Goal: Information Seeking & Learning: Check status

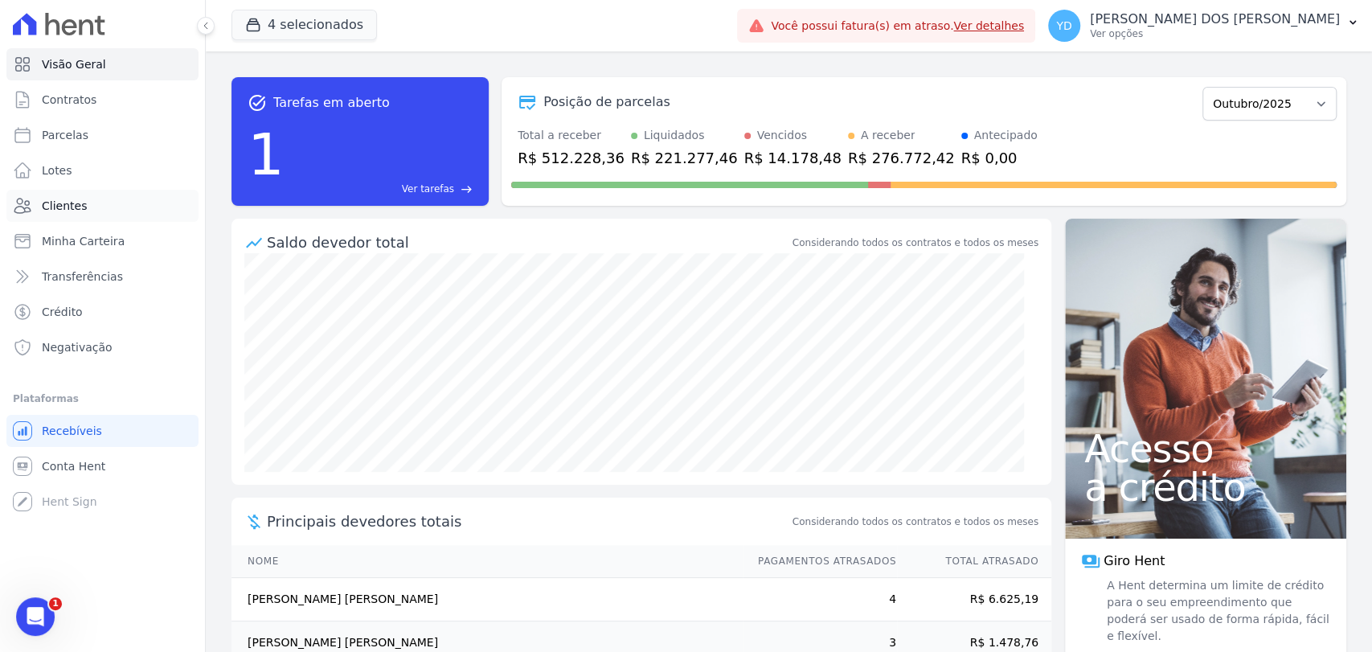
click at [86, 205] on link "Clientes" at bounding box center [102, 206] width 192 height 32
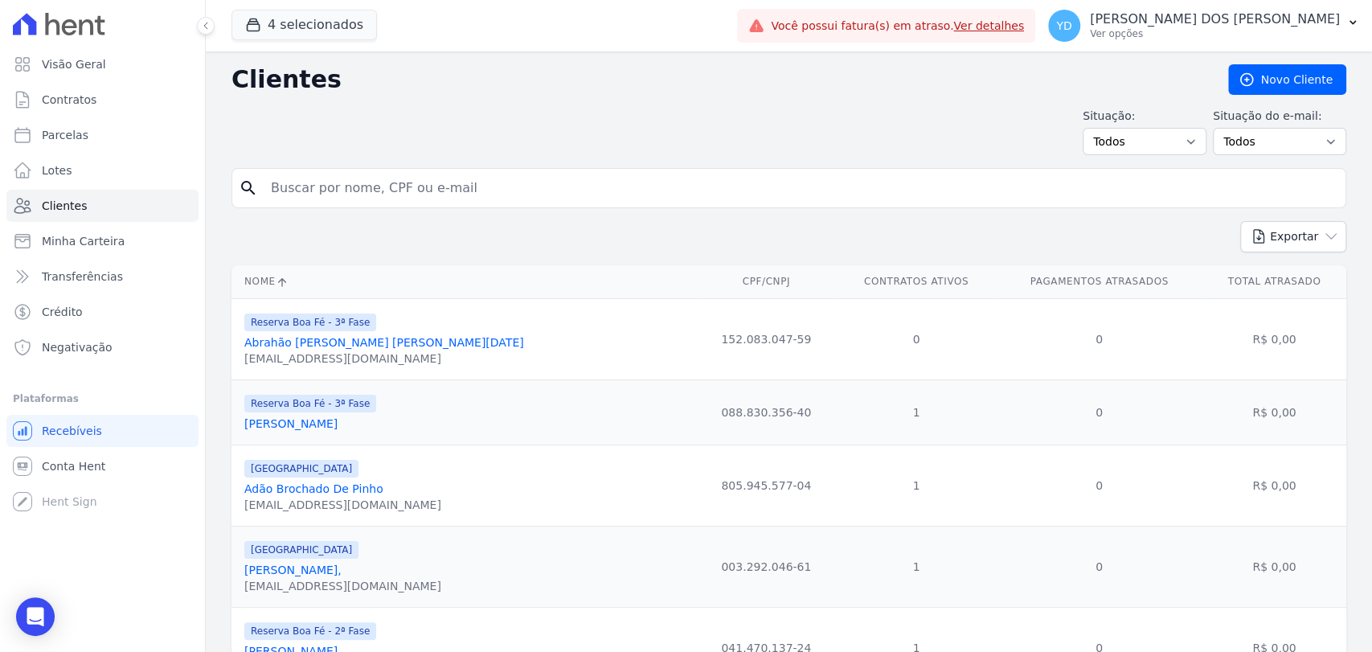
click at [305, 182] on input "search" at bounding box center [800, 188] width 1078 height 32
type input "bruna tamires"
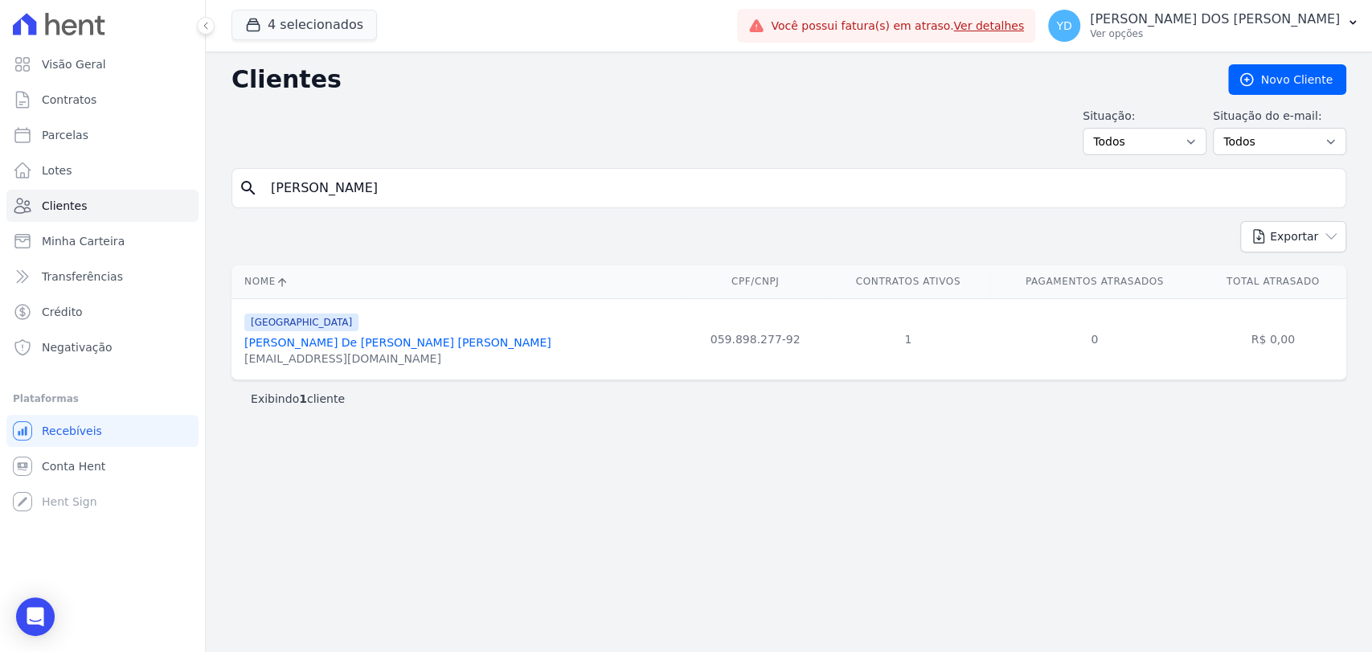
click at [328, 341] on link "Bruna Tamires De Paula Dias Bruno" at bounding box center [397, 342] width 307 height 13
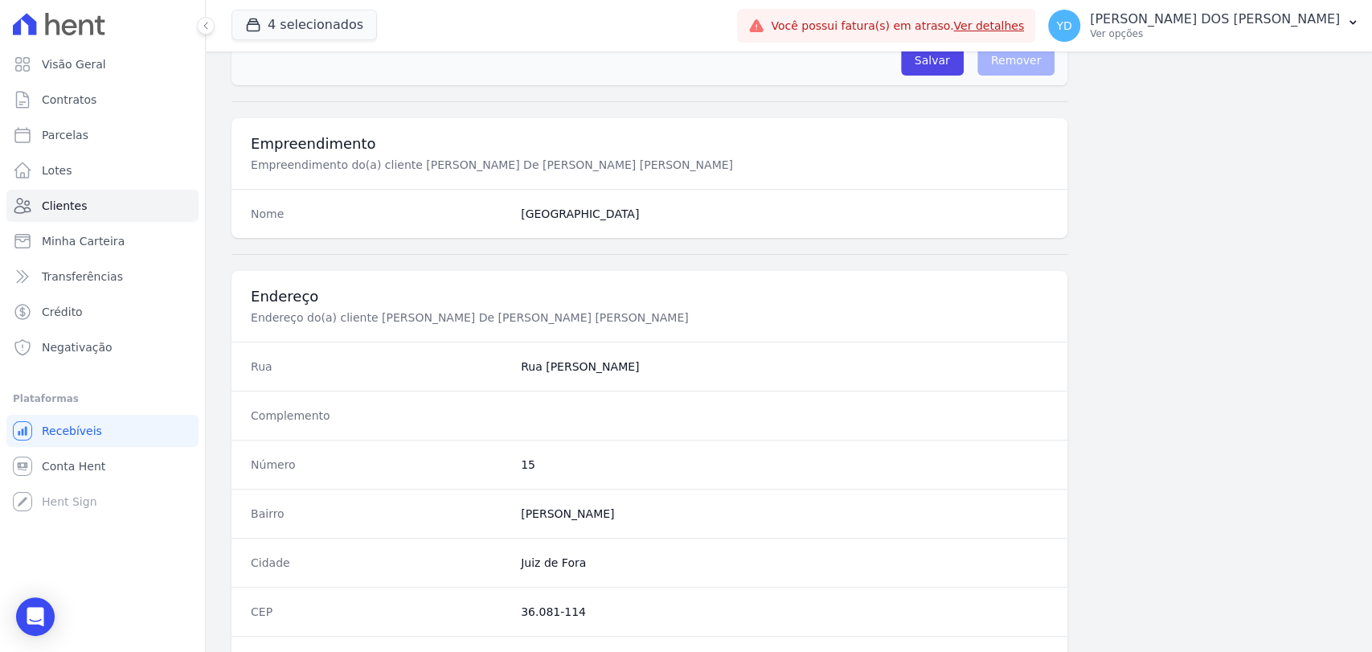
scroll to position [849, 0]
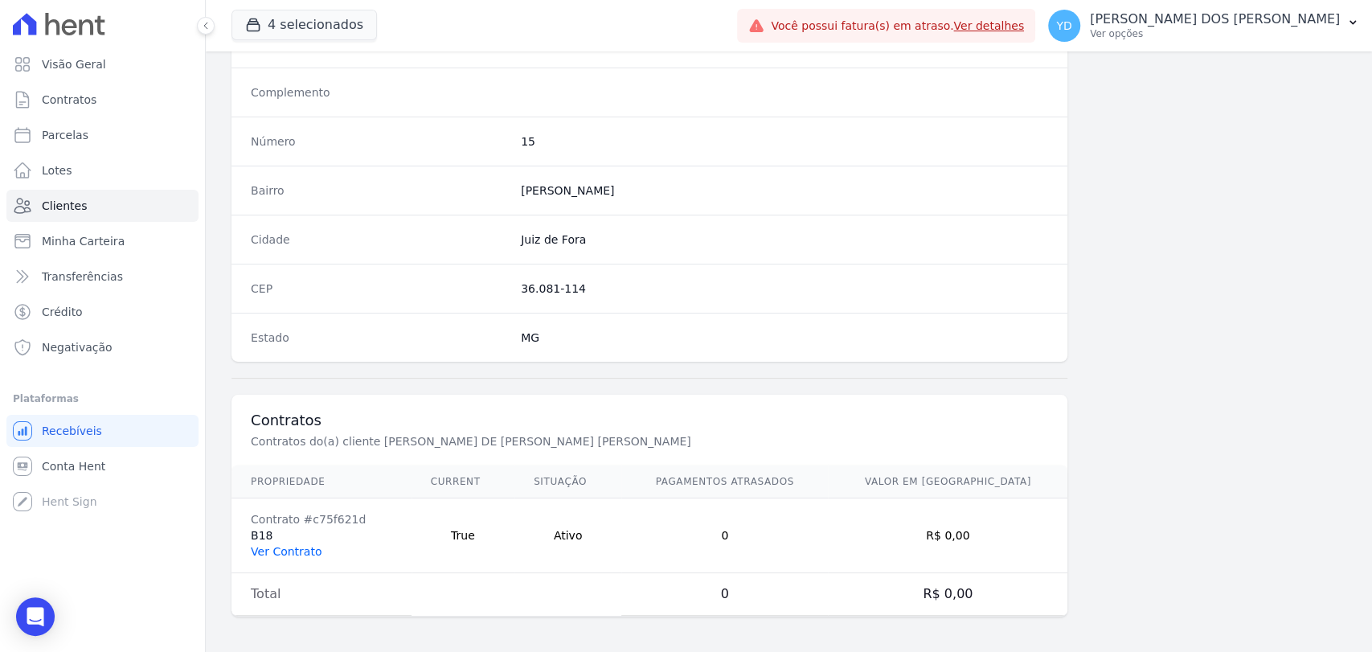
click at [292, 546] on link "Ver Contrato" at bounding box center [286, 551] width 71 height 13
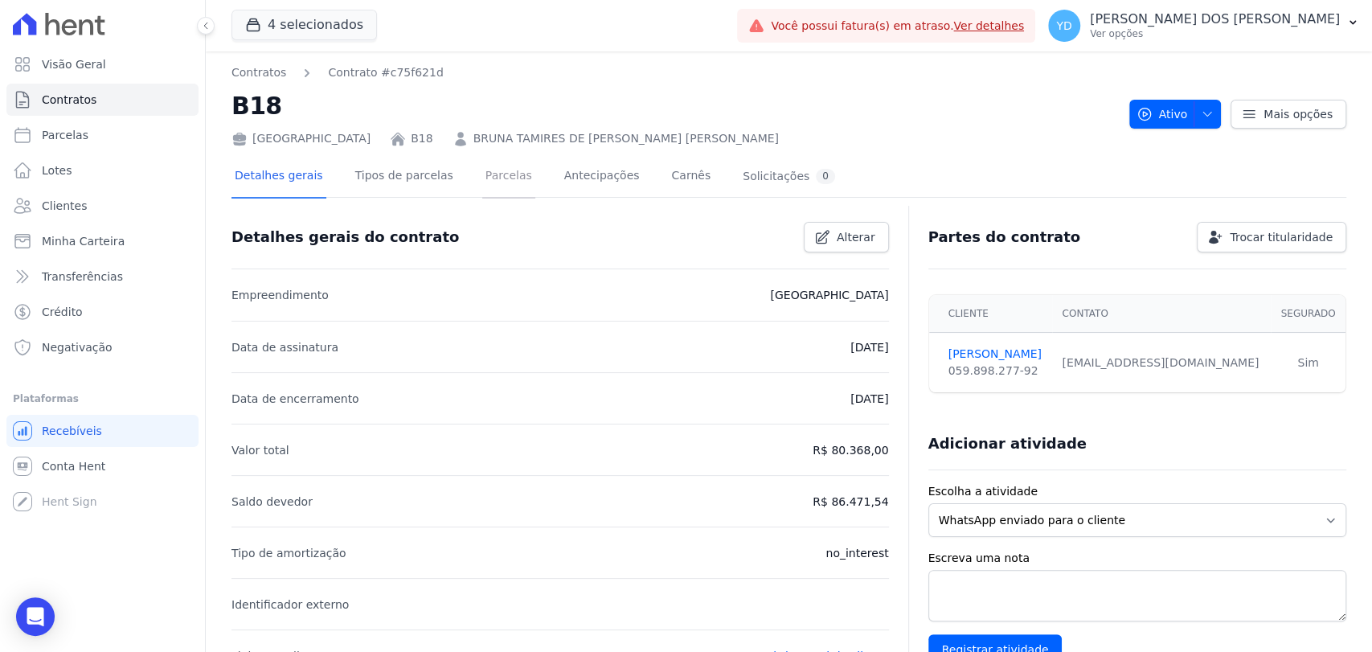
click at [488, 172] on link "Parcelas" at bounding box center [508, 177] width 53 height 43
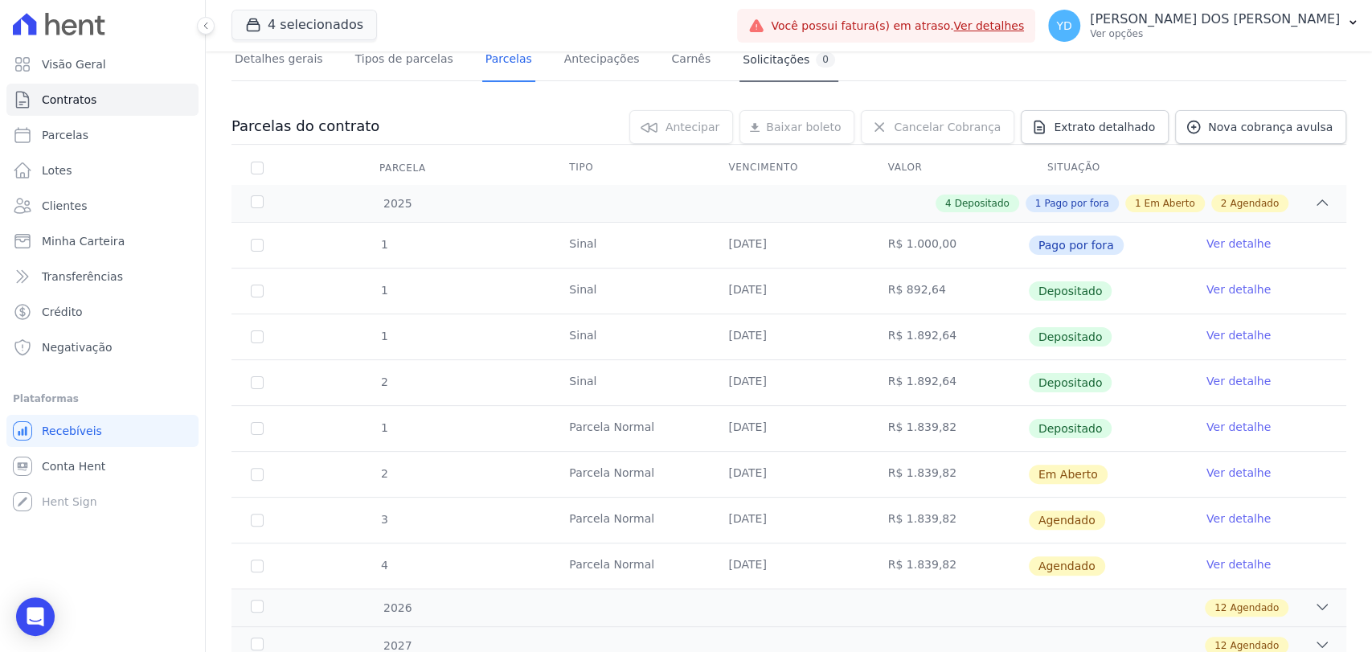
scroll to position [117, 0]
drag, startPoint x: 1220, startPoint y: 525, endPoint x: 1226, endPoint y: 516, distance: 10.9
click at [1208, 472] on link "Ver detalhe" at bounding box center [1238, 472] width 64 height 16
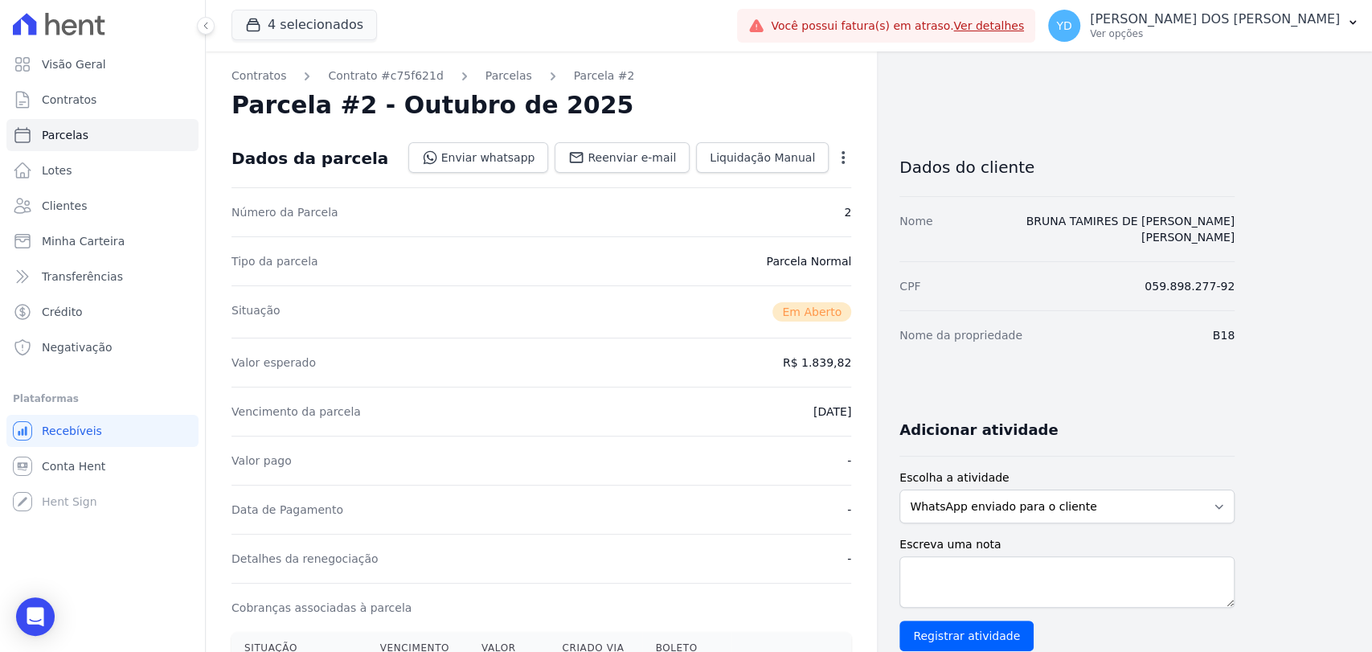
scroll to position [446, 0]
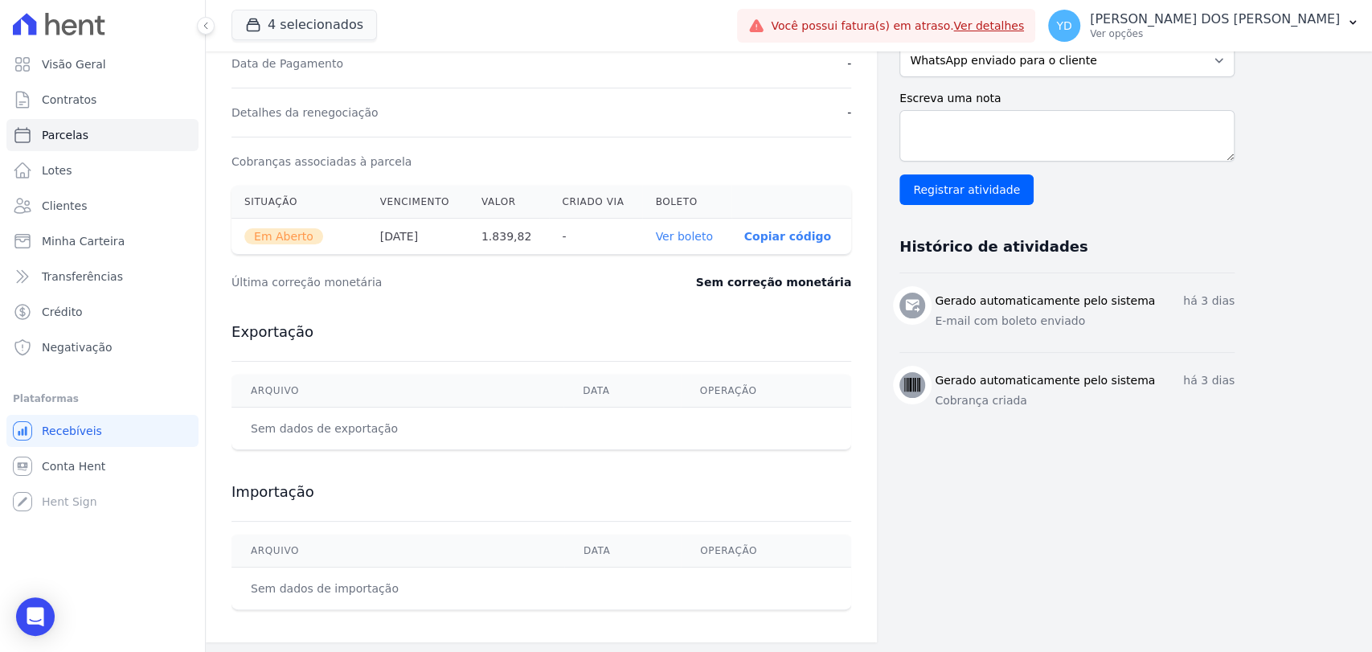
click at [704, 230] on link "Ver boleto" at bounding box center [683, 236] width 57 height 13
click at [116, 72] on link "Visão Geral" at bounding box center [102, 64] width 192 height 32
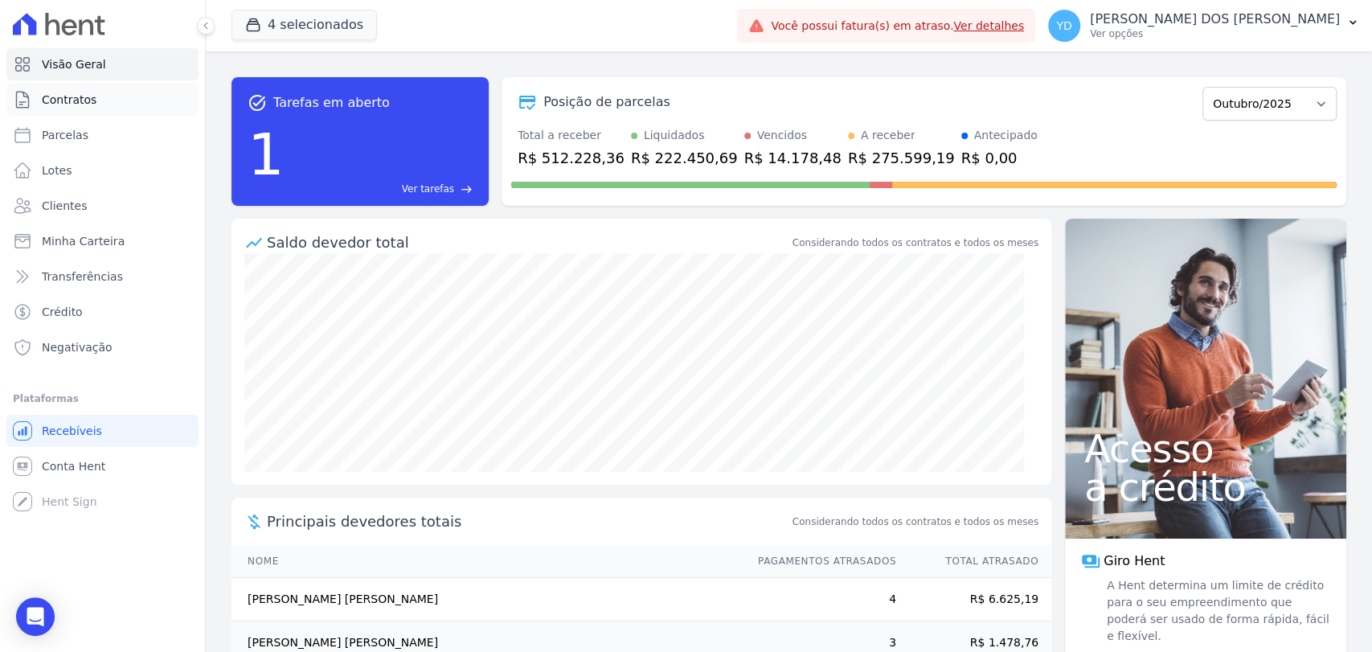
click at [122, 104] on link "Contratos" at bounding box center [102, 100] width 192 height 32
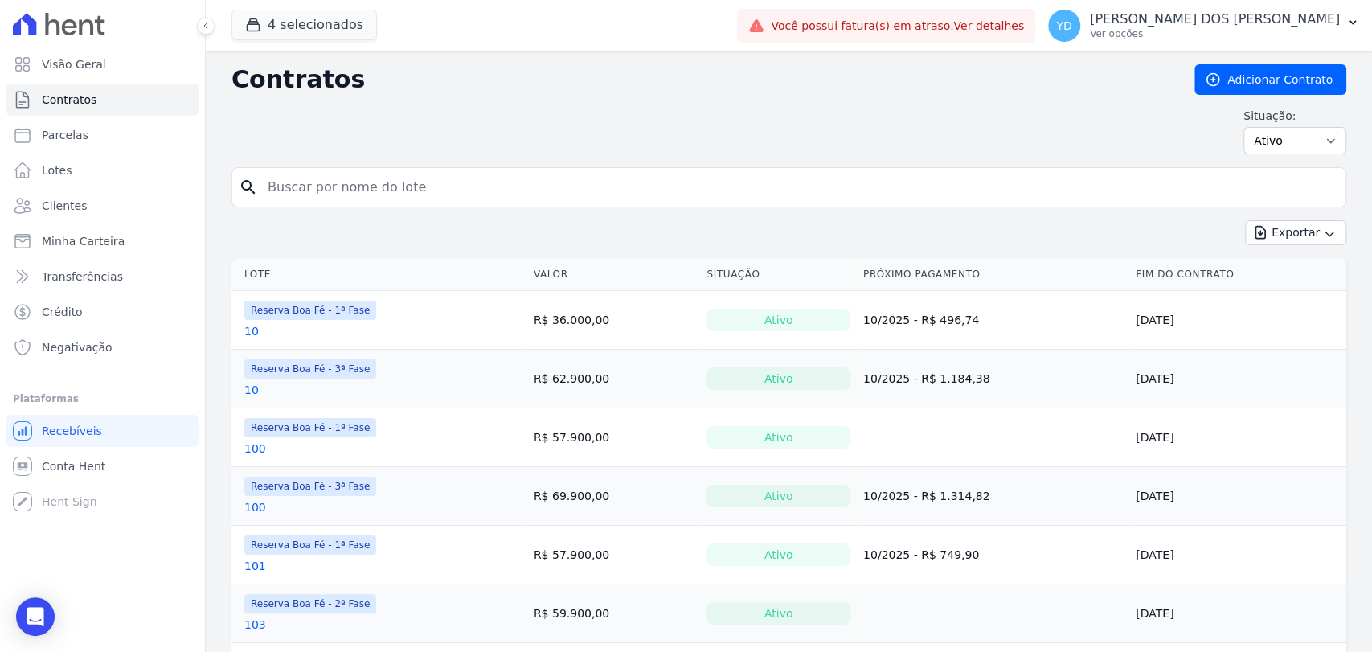
click at [258, 174] on input "search" at bounding box center [798, 187] width 1081 height 32
click at [276, 148] on div "Situação: Ativo Todos Pausado Distratado Rascunho Expirado Encerrado" at bounding box center [788, 131] width 1114 height 47
click at [283, 182] on input "search" at bounding box center [798, 187] width 1081 height 32
drag, startPoint x: 230, startPoint y: 84, endPoint x: 338, endPoint y: 103, distance: 110.0
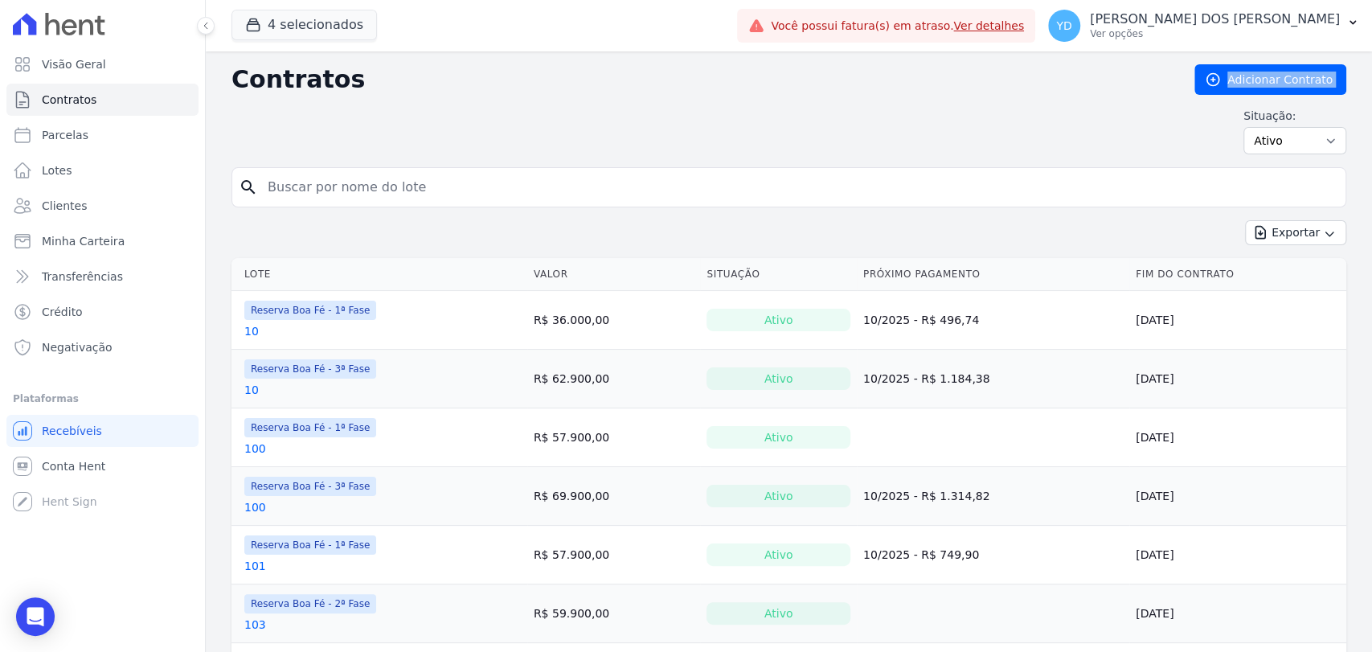
click at [337, 117] on div "Situação: Ativo Todos Pausado Distratado Rascunho Expirado Encerrado" at bounding box center [788, 131] width 1114 height 47
click at [343, 173] on input "search" at bounding box center [798, 187] width 1081 height 32
type input "182"
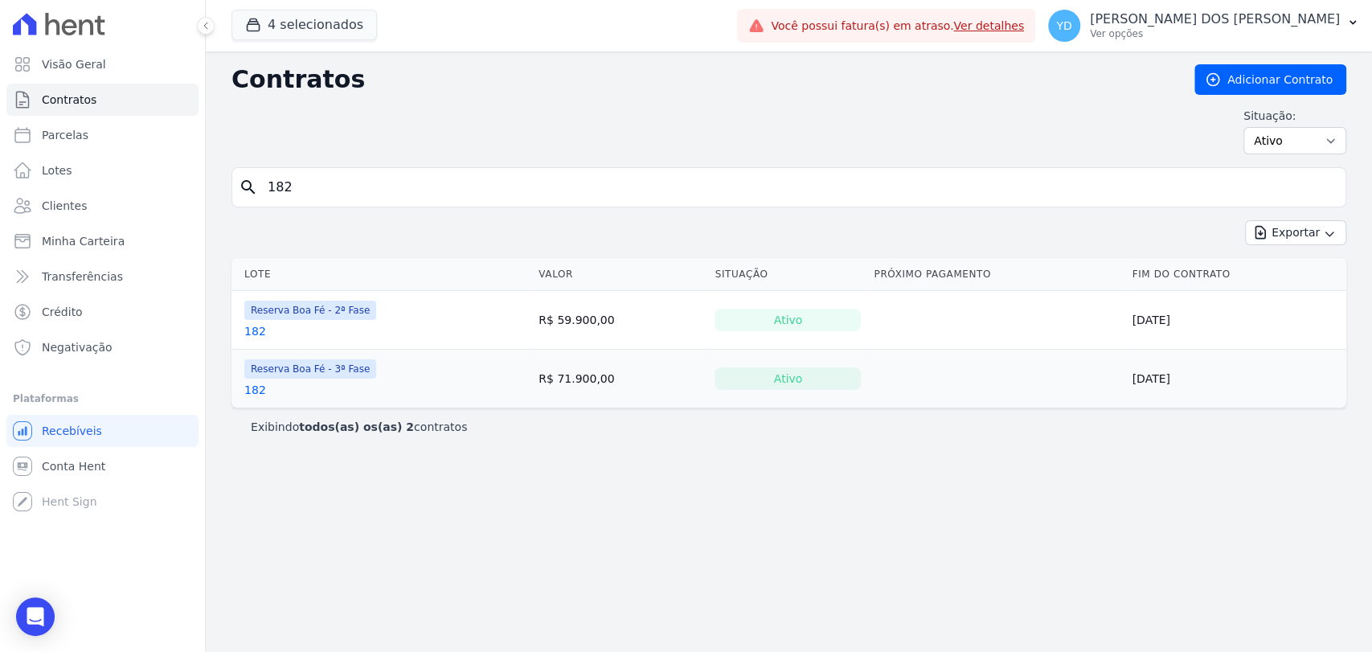
click at [255, 395] on link "182" at bounding box center [255, 390] width 22 height 16
click at [245, 333] on link "182" at bounding box center [255, 331] width 22 height 16
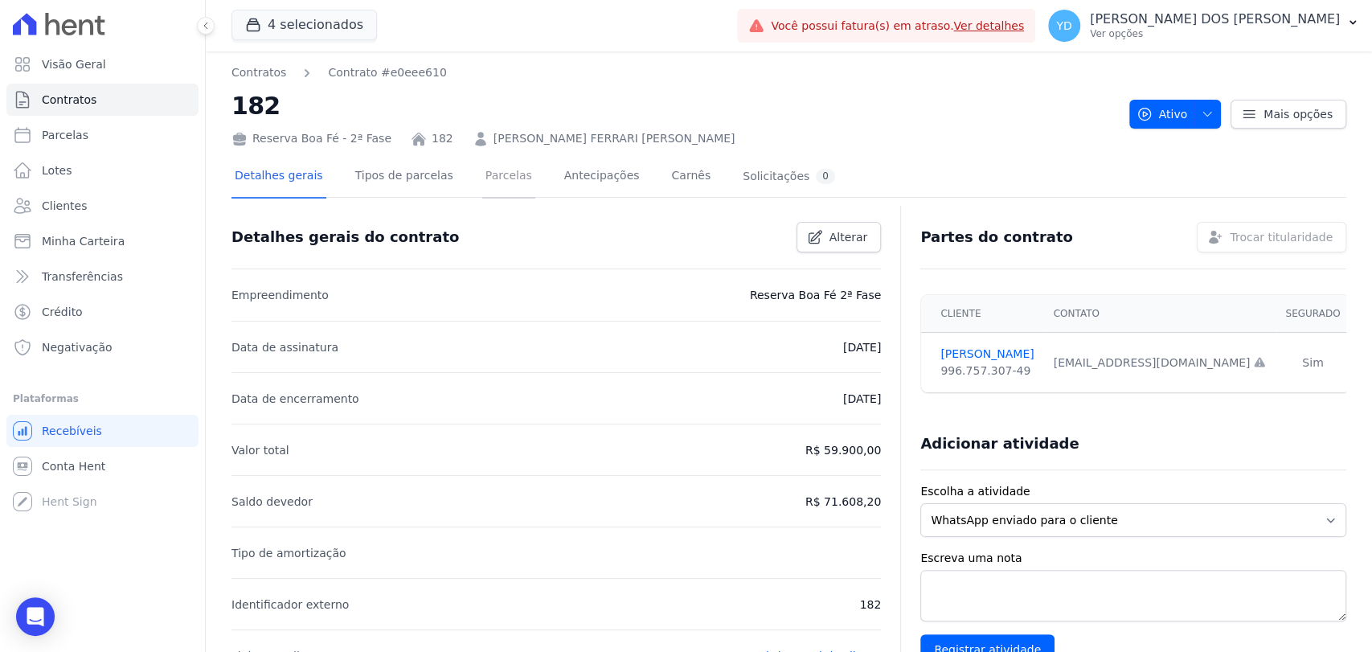
click at [482, 178] on link "Parcelas" at bounding box center [508, 177] width 53 height 43
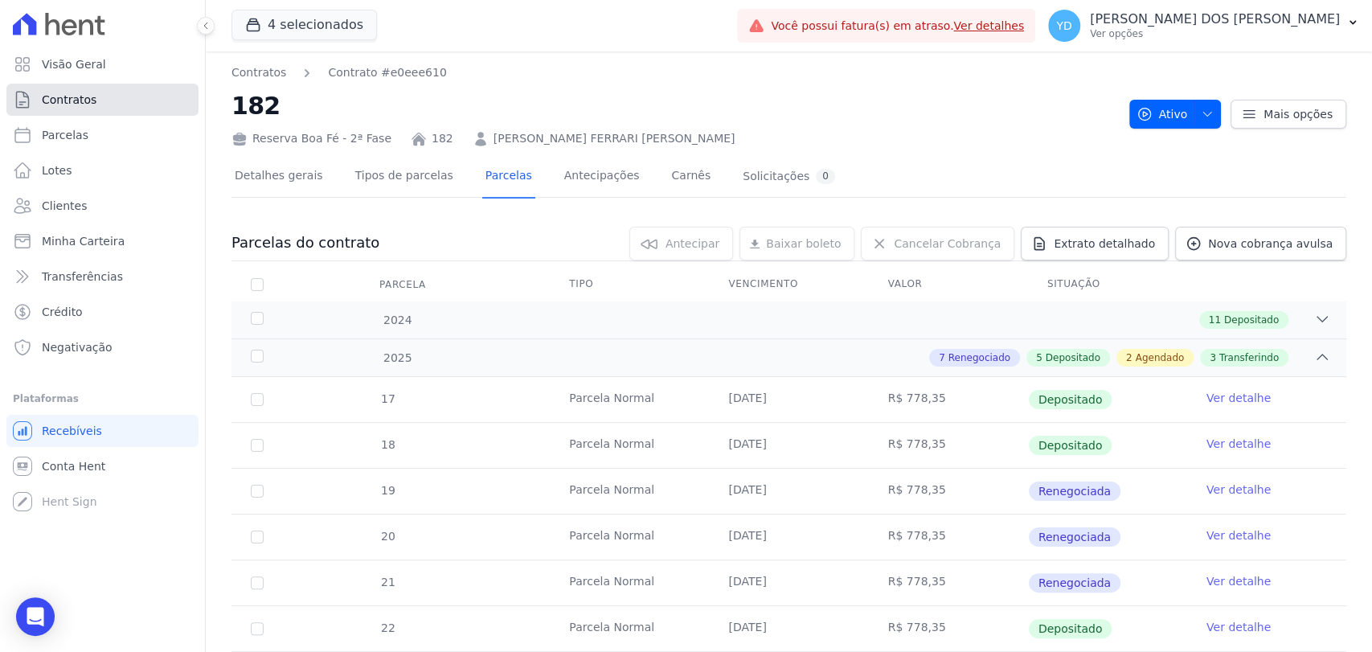
click at [149, 88] on link "Contratos" at bounding box center [102, 100] width 192 height 32
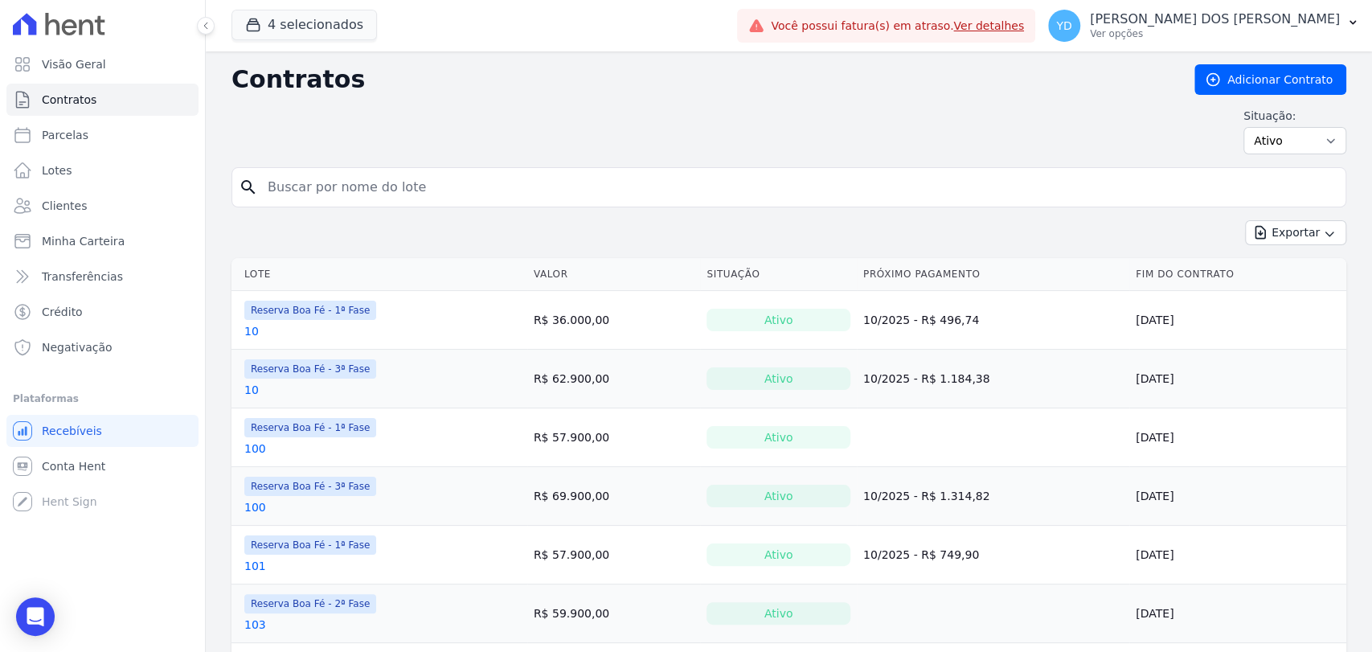
drag, startPoint x: 397, startPoint y: 170, endPoint x: 388, endPoint y: 194, distance: 26.4
click at [388, 194] on input "search" at bounding box center [798, 187] width 1081 height 32
type input "130"
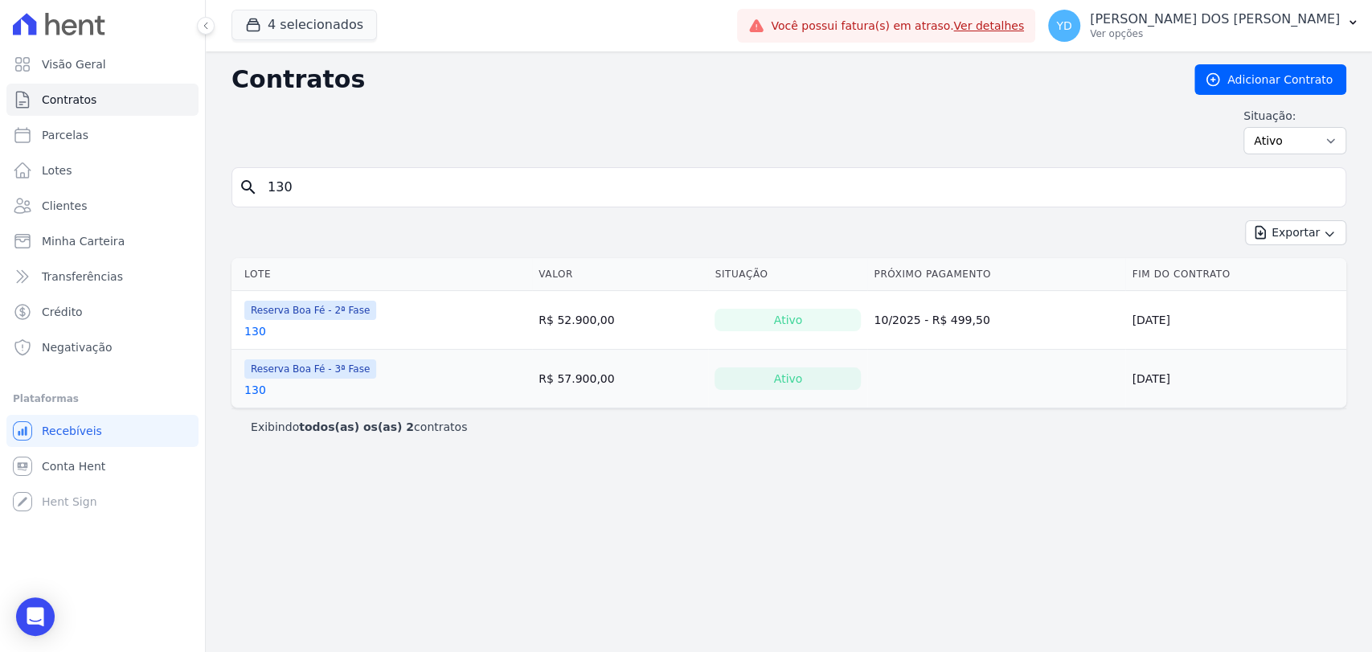
click at [257, 394] on link "130" at bounding box center [255, 390] width 22 height 16
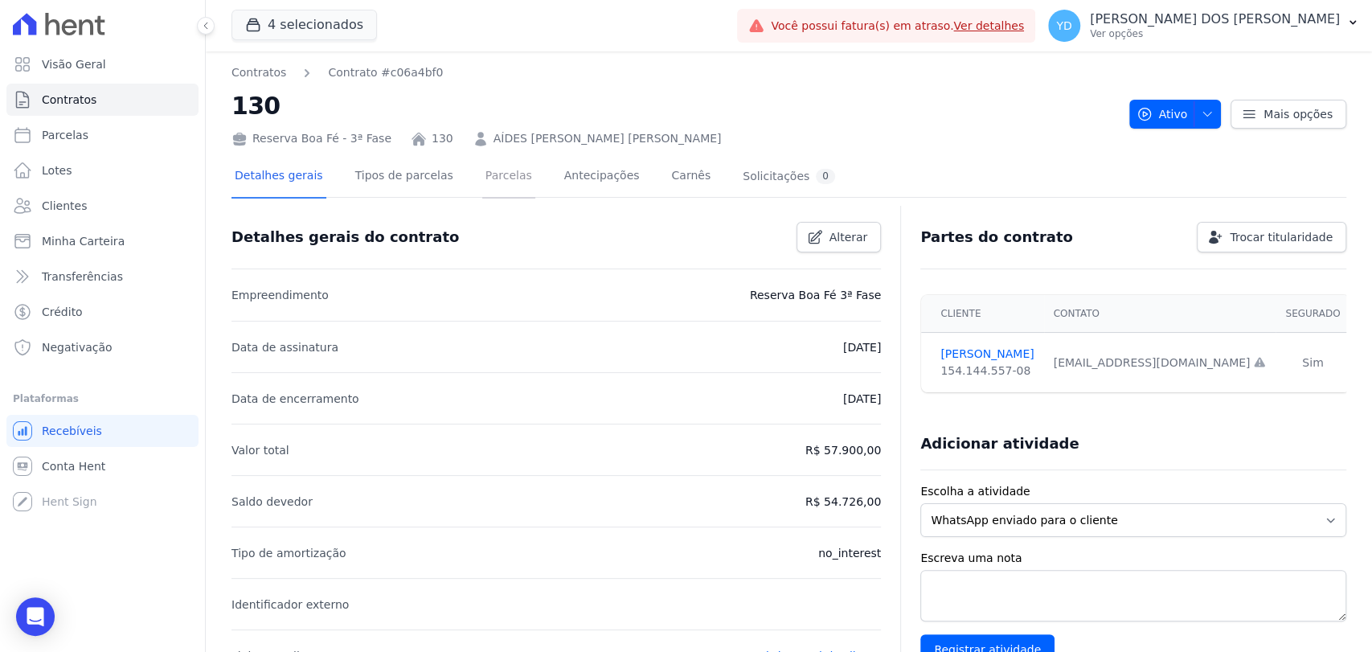
click at [489, 186] on link "Parcelas" at bounding box center [508, 177] width 53 height 43
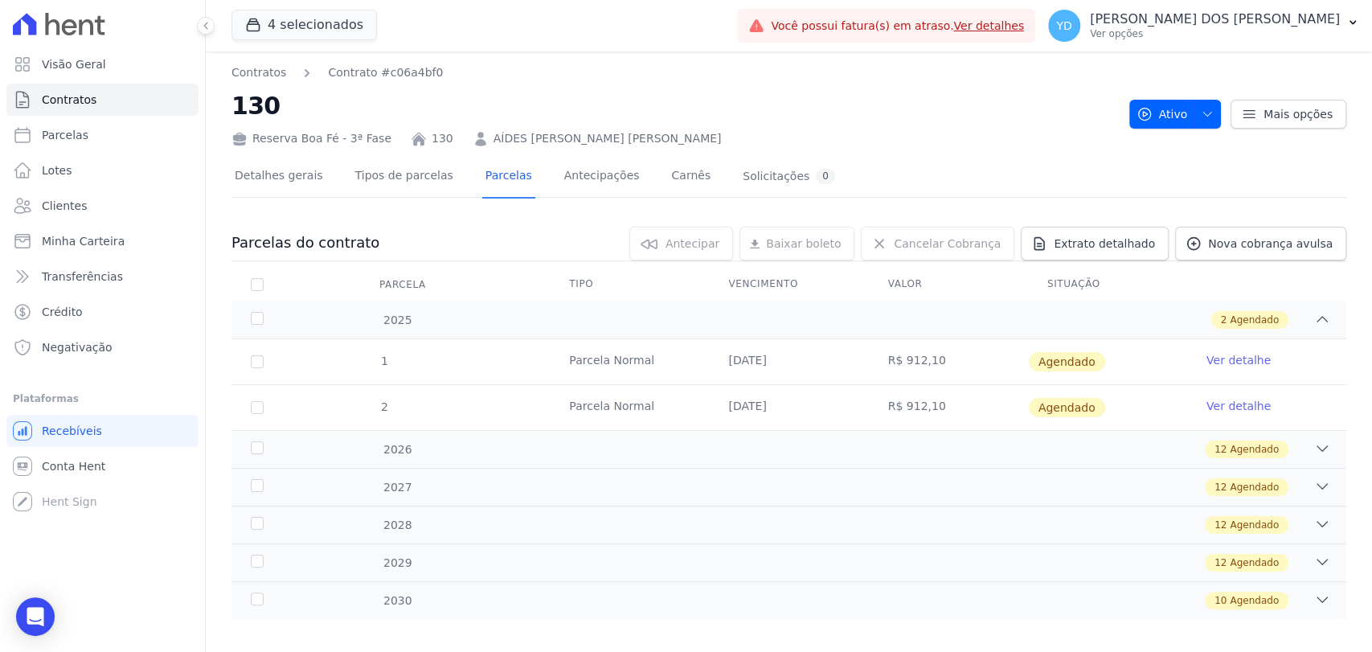
scroll to position [14, 0]
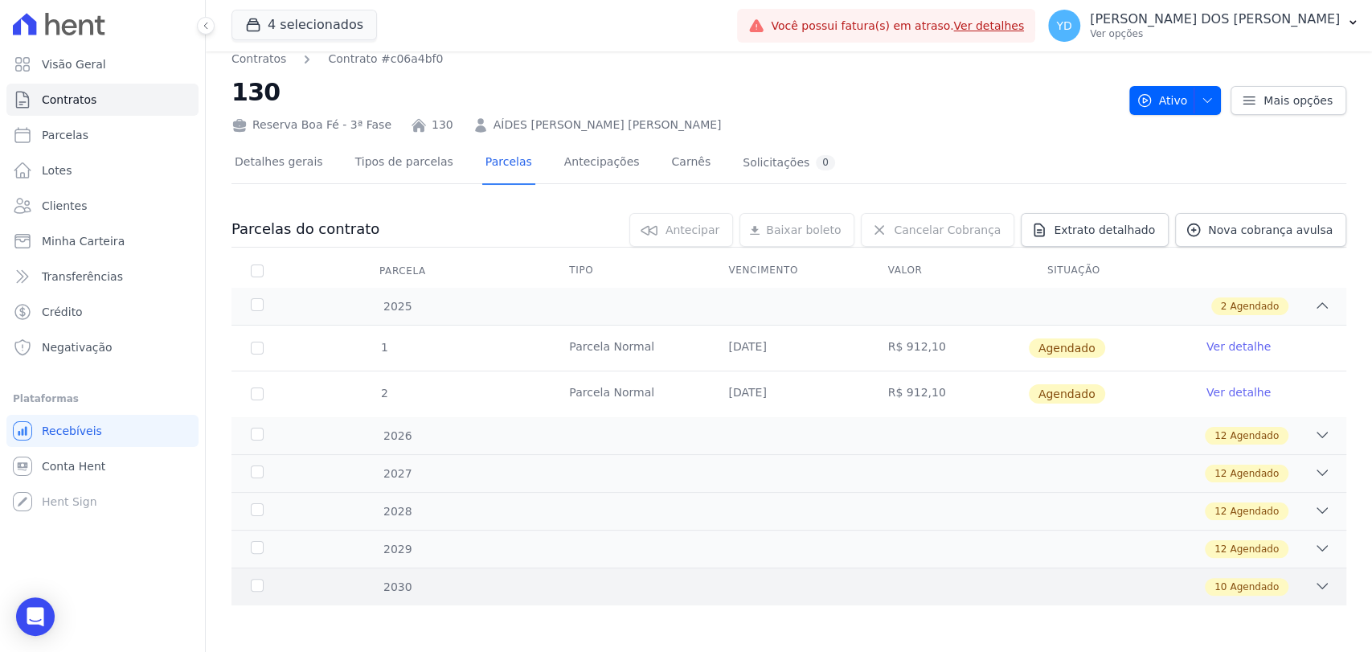
click at [416, 578] on div "10 Agendado" at bounding box center [843, 587] width 973 height 18
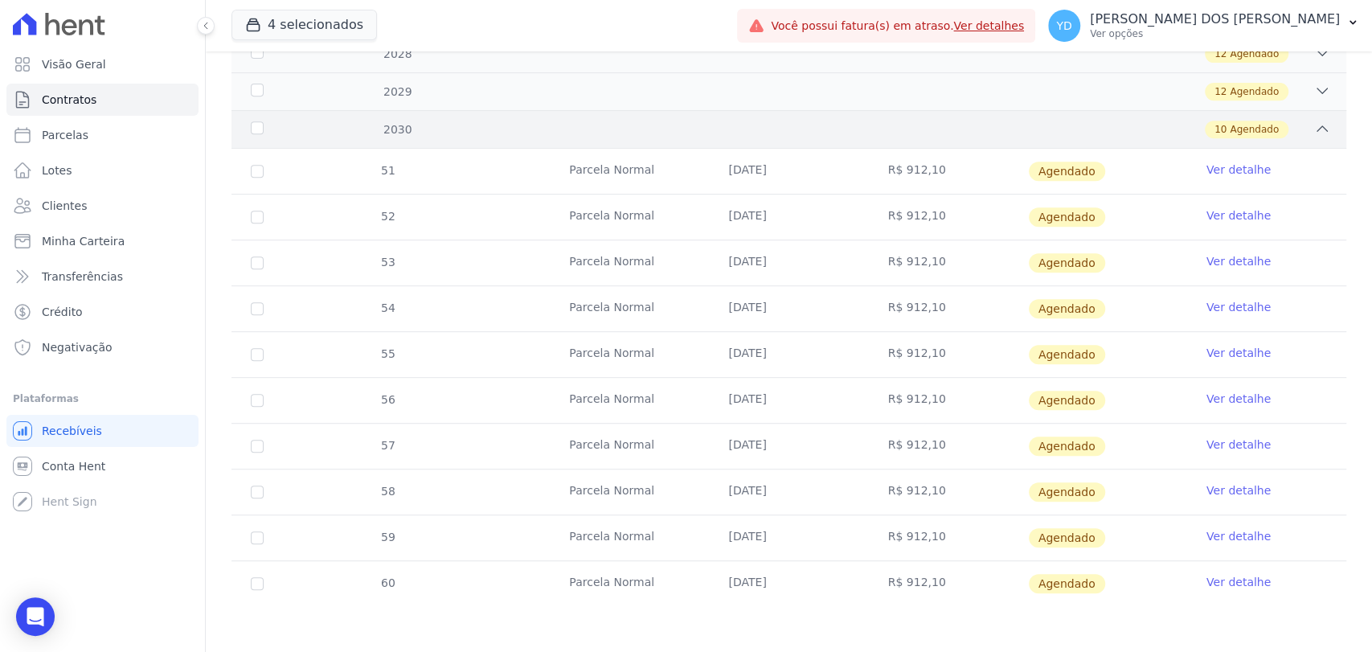
scroll to position [0, 0]
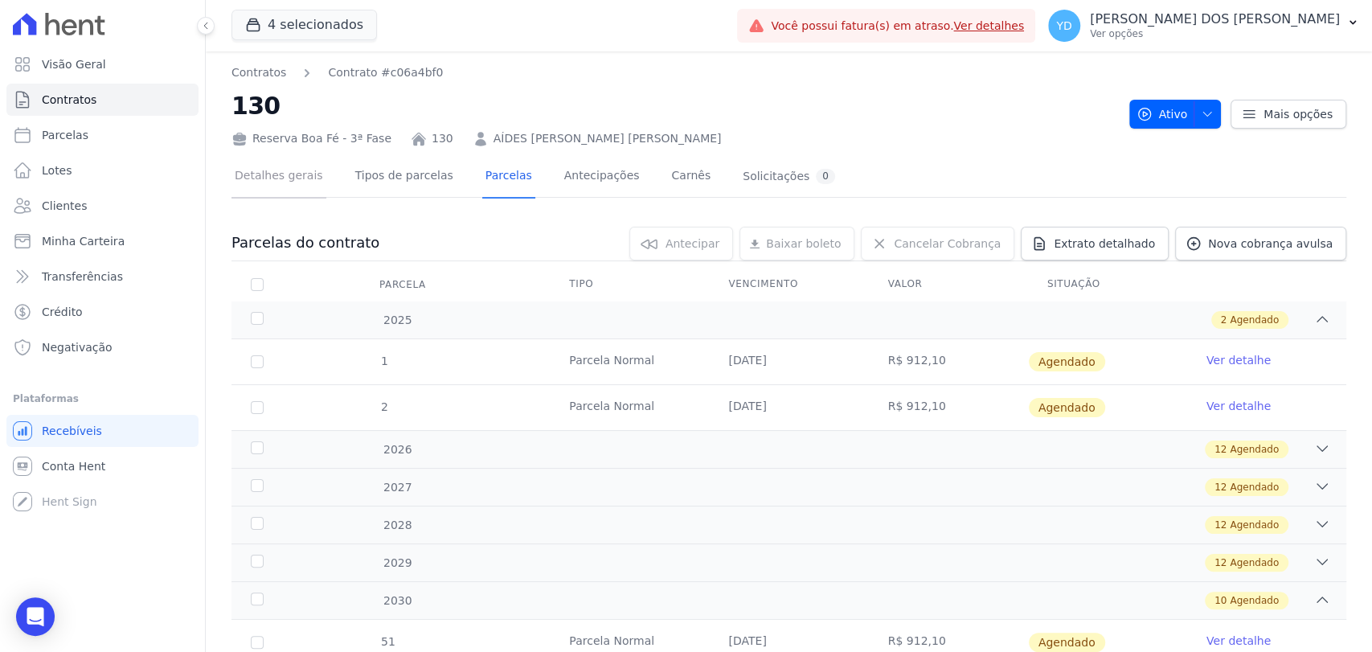
click at [295, 172] on link "Detalhes gerais" at bounding box center [278, 177] width 95 height 43
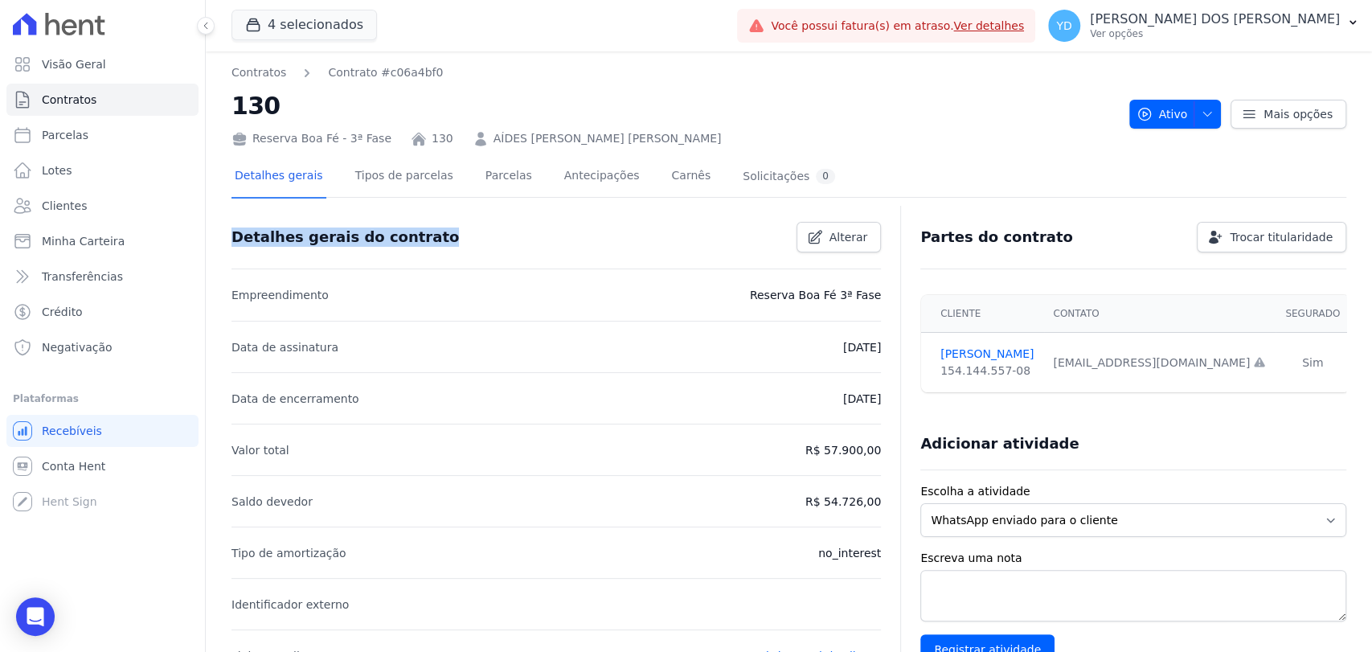
drag, startPoint x: 522, startPoint y: 227, endPoint x: 217, endPoint y: 239, distance: 305.6
click at [217, 239] on div "Contratos Contrato #c06a4bf0 130 Reserva Boa Fé - 3ª Fase 130 AÍDES JOSÉ GREMIÃ…" at bounding box center [789, 618] width 1166 height 1134
click at [618, 219] on div "Detalhes gerais do contrato Alterar" at bounding box center [550, 230] width 662 height 43
drag, startPoint x: 768, startPoint y: 310, endPoint x: 878, endPoint y: 314, distance: 110.2
click at [878, 314] on li "Empreendimento Reserva Boa Fé 3ª Fase" at bounding box center [555, 294] width 649 height 51
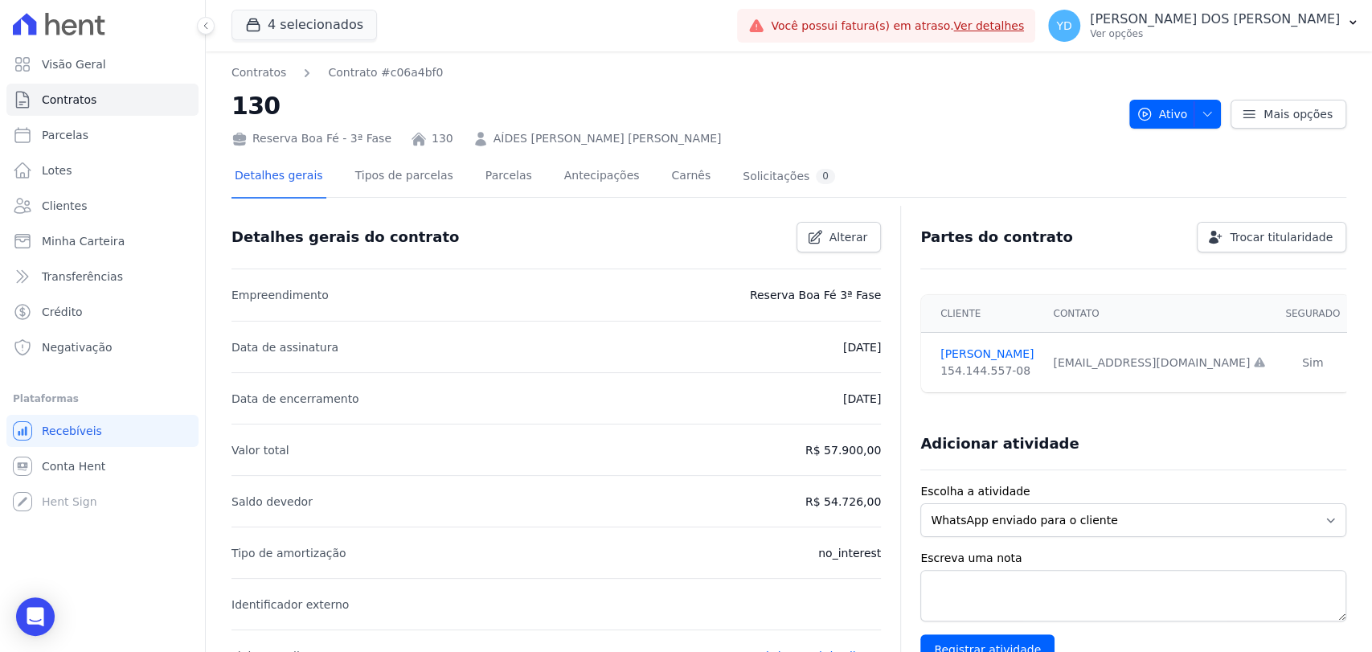
click at [820, 362] on li "Data de assinatura 07/10/2025" at bounding box center [555, 346] width 649 height 51
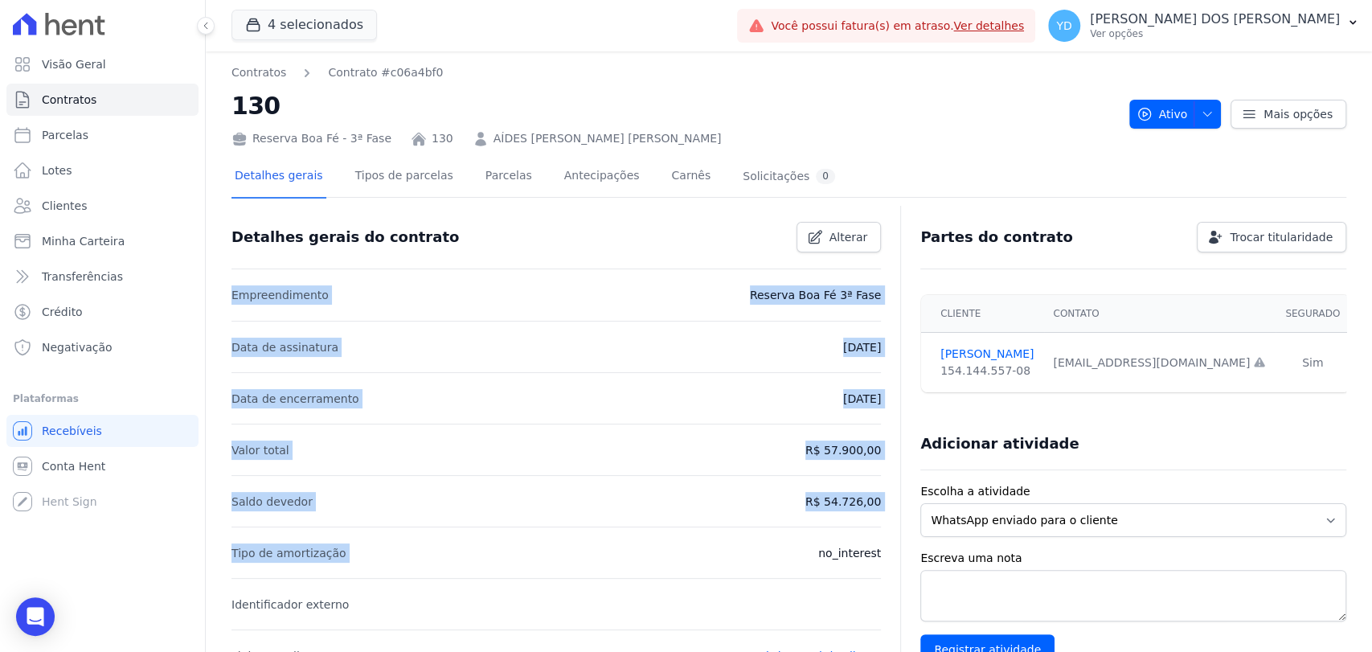
drag, startPoint x: 226, startPoint y: 299, endPoint x: 739, endPoint y: 556, distance: 574.2
click at [739, 556] on div "Contratos Contrato #c06a4bf0 130 Reserva Boa Fé - 3ª Fase 130 AÍDES JOSÉ GREMIÃ…" at bounding box center [789, 618] width 1166 height 1134
drag, startPoint x: 876, startPoint y: 574, endPoint x: 324, endPoint y: 409, distance: 576.1
click at [324, 409] on ul "Empreendimento Reserva Boa Fé 3ª Fase Data de assinatura 07/10/2025 Data de enc…" at bounding box center [555, 474] width 649 height 411
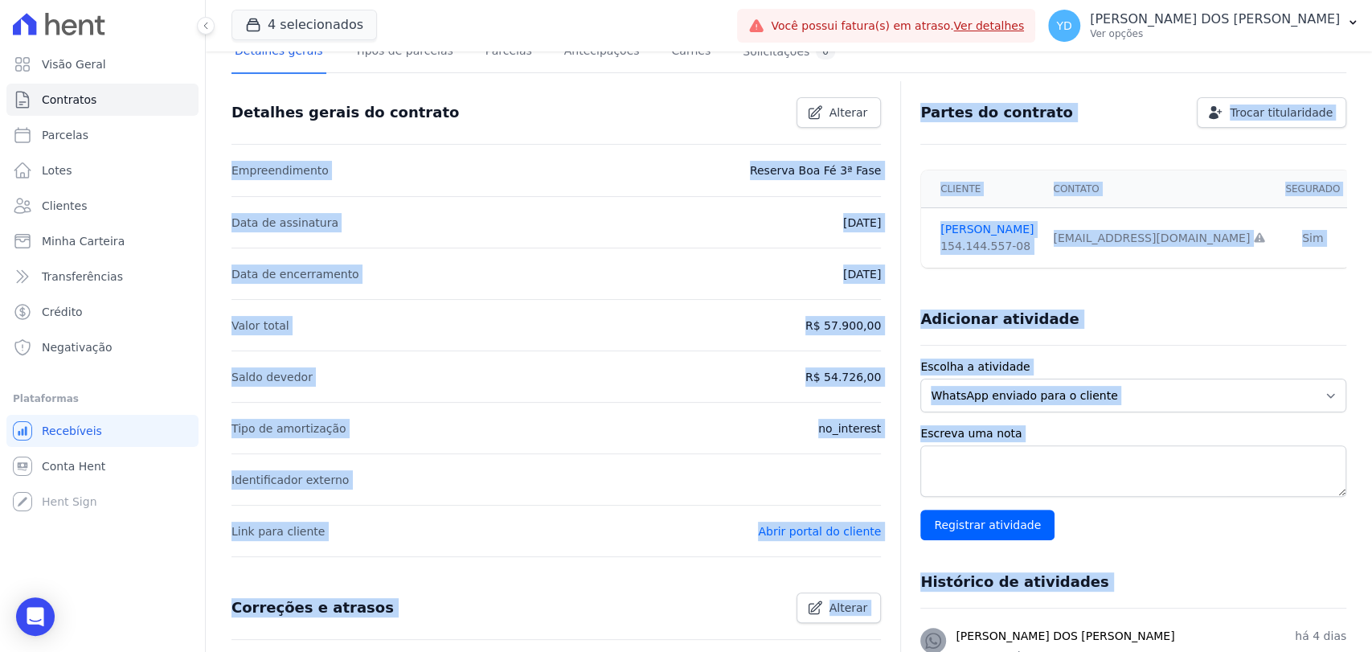
scroll to position [129, 0]
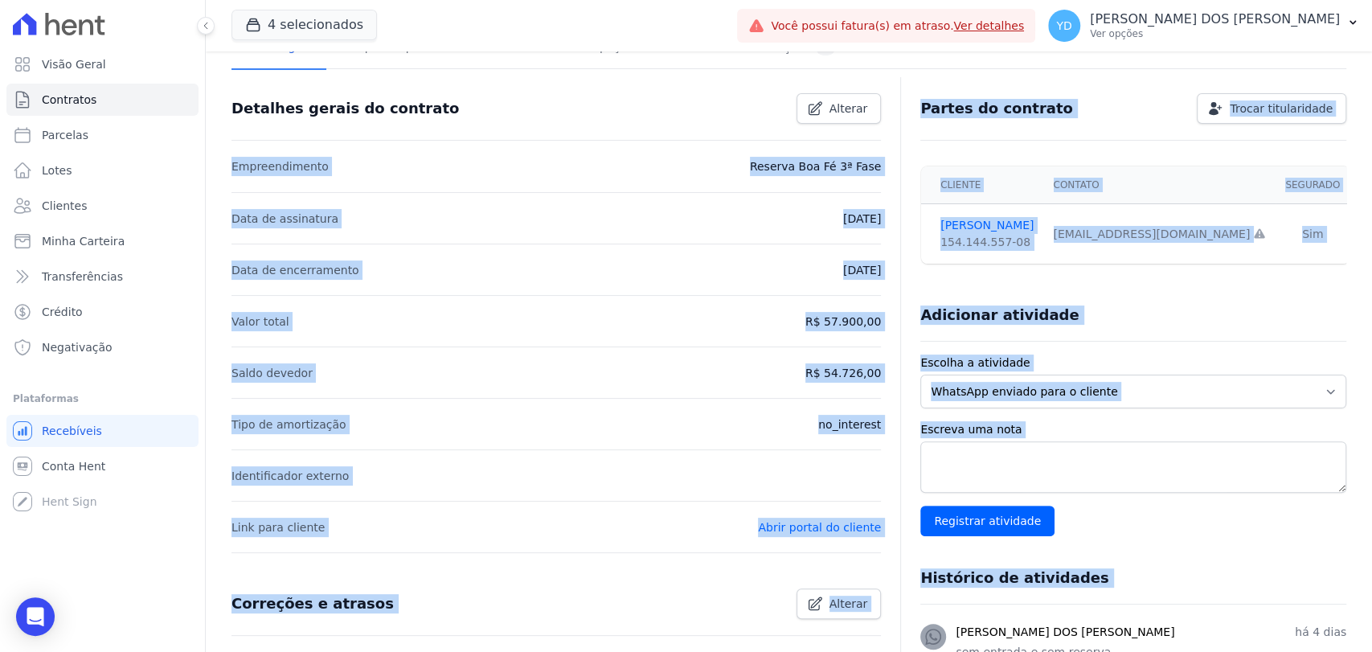
drag, startPoint x: 223, startPoint y: 292, endPoint x: 887, endPoint y: 435, distance: 679.6
click at [887, 435] on div "Contratos Contrato #c06a4bf0 130 Reserva Boa Fé - 3ª Fase 130 AÍDES JOSÉ GREMIÃ…" at bounding box center [789, 490] width 1166 height 1134
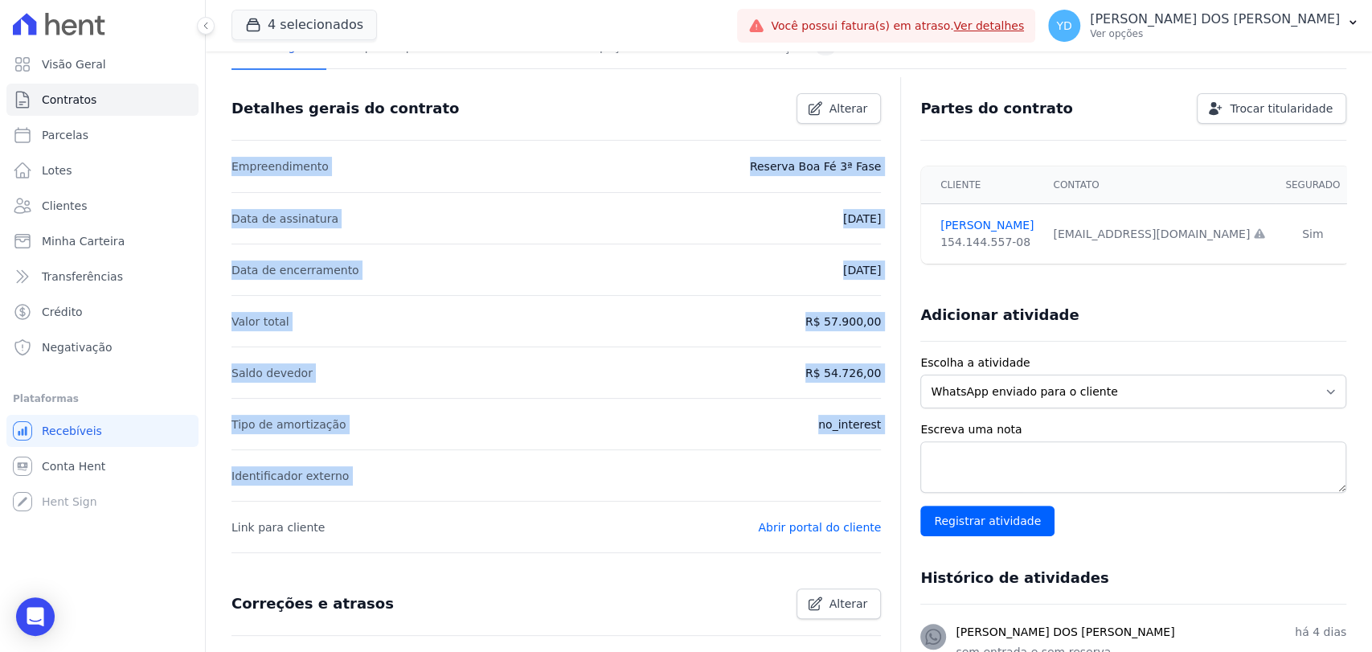
drag, startPoint x: 667, startPoint y: 476, endPoint x: 231, endPoint y: 162, distance: 537.0
click at [231, 162] on ul "Empreendimento Reserva Boa Fé 3ª Fase Data de assinatura 07/10/2025 Data de enc…" at bounding box center [555, 346] width 649 height 411
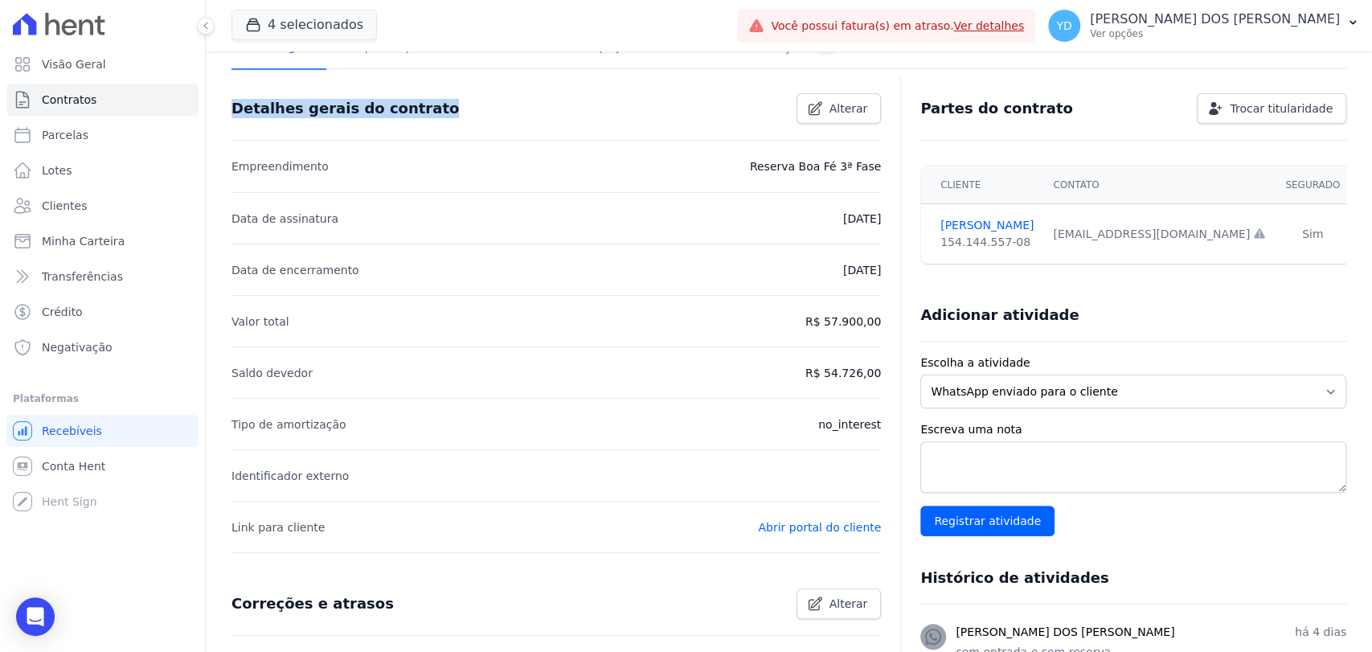
drag, startPoint x: 223, startPoint y: 104, endPoint x: 415, endPoint y: 125, distance: 193.2
click at [415, 125] on div "Detalhes gerais do contrato Alterar" at bounding box center [555, 108] width 649 height 63
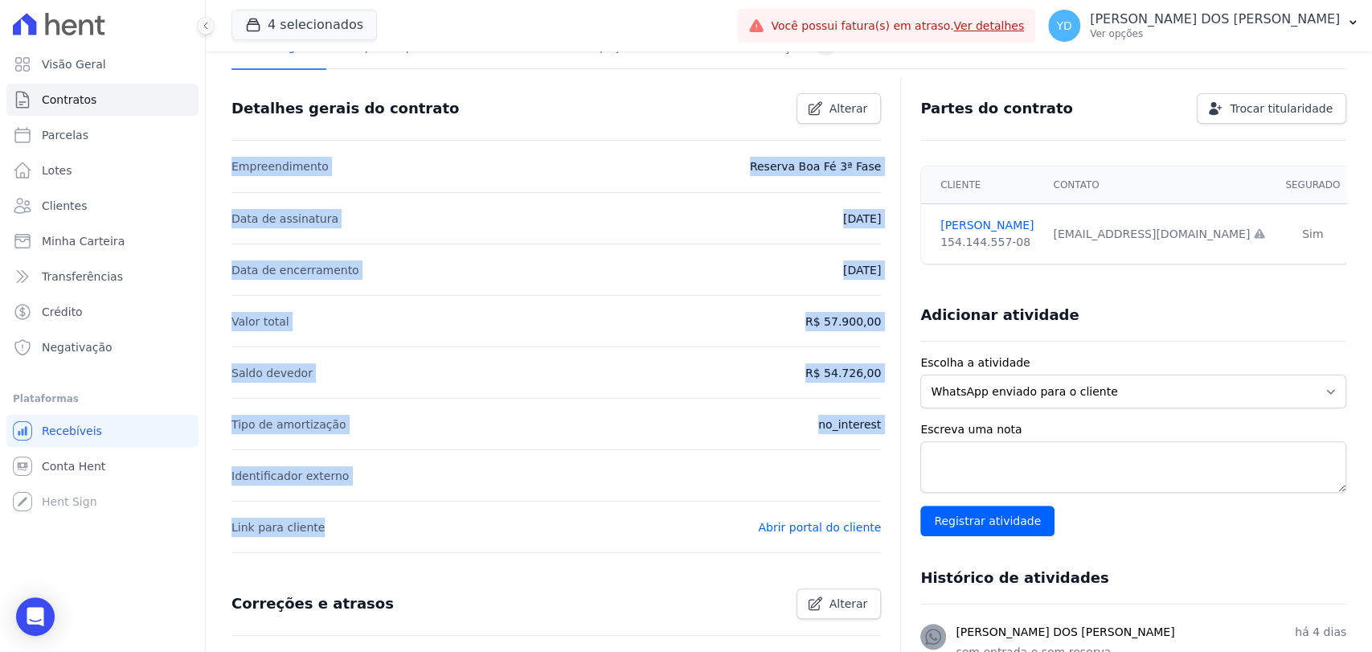
drag, startPoint x: 223, startPoint y: 162, endPoint x: 735, endPoint y: 550, distance: 642.3
click at [735, 550] on div "Contratos Contrato #c06a4bf0 130 Reserva Boa Fé - 3ª Fase 130 AÍDES JOSÉ GREMIÃ…" at bounding box center [789, 490] width 1166 height 1134
click at [661, 375] on li "Saldo devedor R$ 54.726,00" at bounding box center [555, 371] width 649 height 51
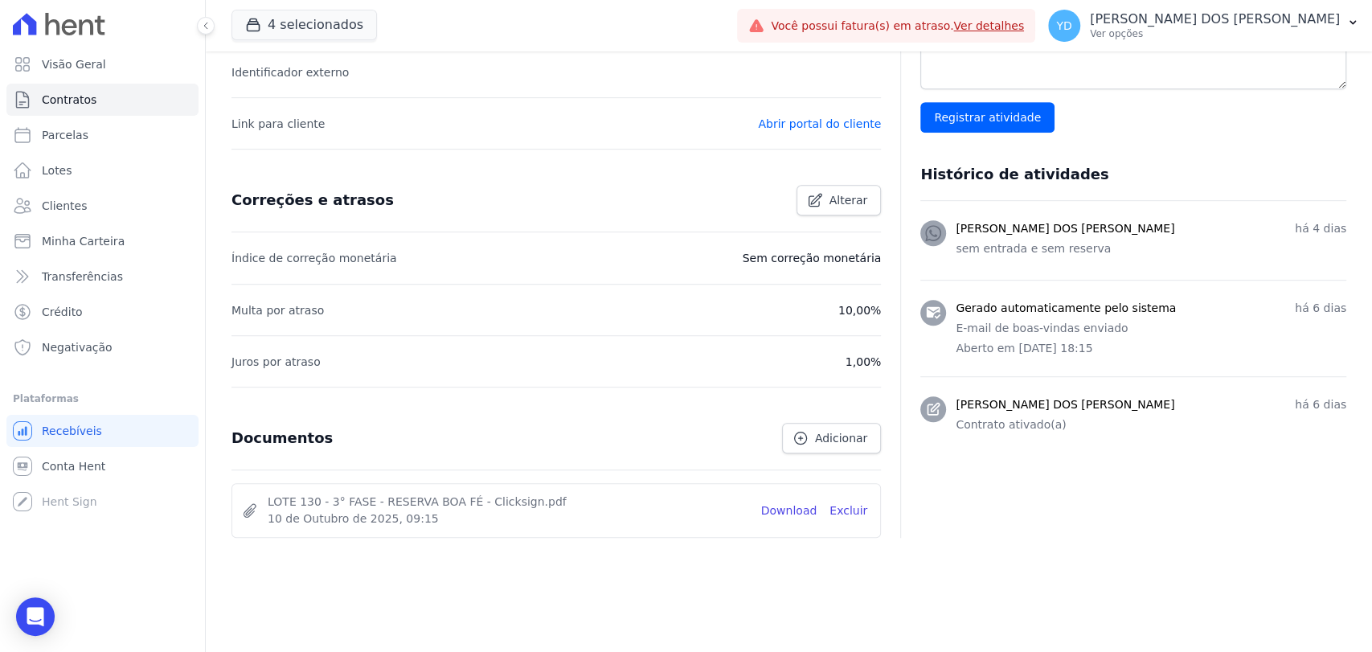
scroll to position [0, 0]
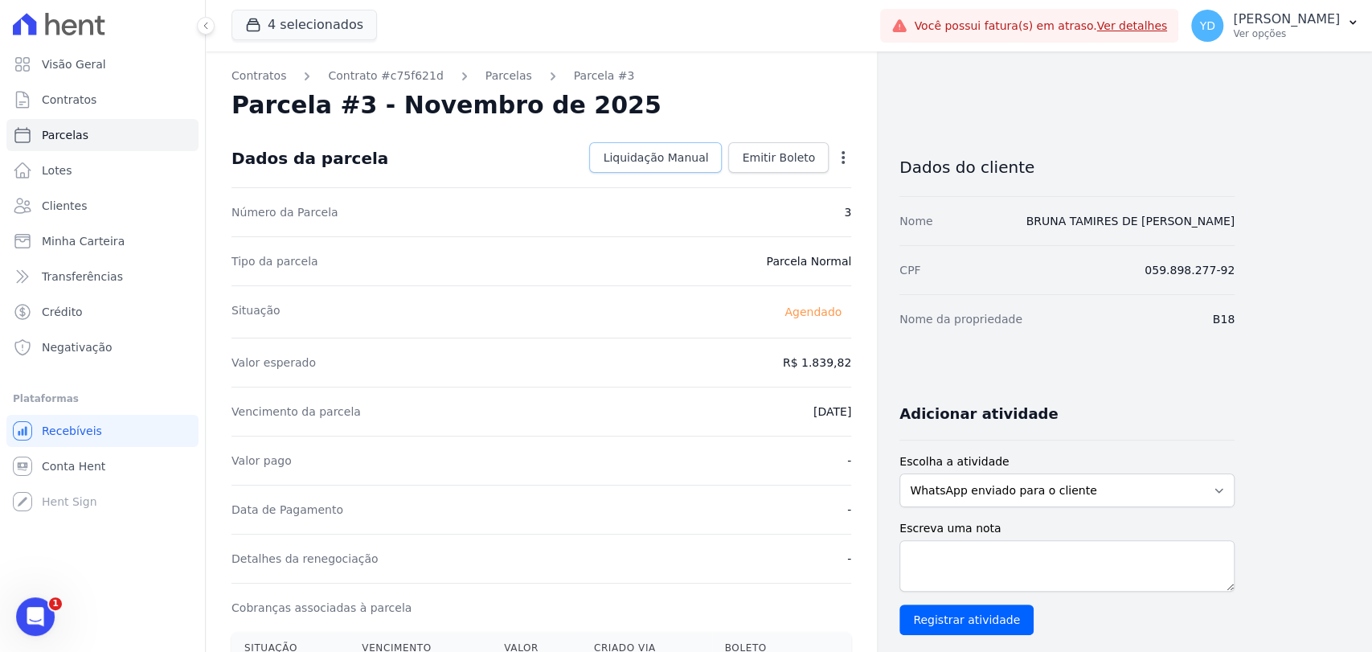
click at [675, 165] on span "Liquidação Manual" at bounding box center [655, 157] width 105 height 16
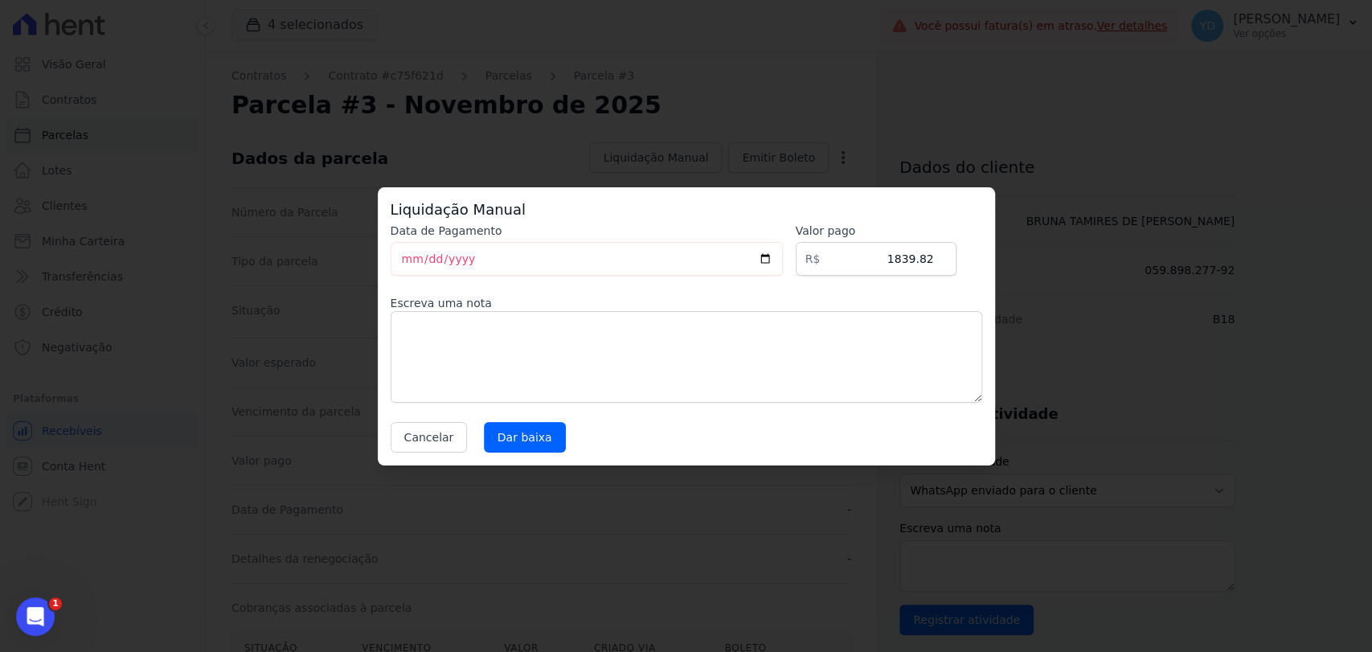
drag, startPoint x: 675, startPoint y: 165, endPoint x: 690, endPoint y: 254, distance: 90.5
click at [699, 246] on div "Liquidação Manual Data de Pagamento [DATE] [GEOGRAPHIC_DATA] R$ 1839.82 Escreva…" at bounding box center [686, 326] width 1372 height 652
drag, startPoint x: 391, startPoint y: 452, endPoint x: 410, endPoint y: 442, distance: 21.6
click at [397, 447] on div "Liquidação Manual Data de Pagamento [DATE] [GEOGRAPHIC_DATA] R$ 1839.82 Escreva…" at bounding box center [686, 326] width 617 height 278
click at [411, 440] on button "Cancelar" at bounding box center [429, 437] width 77 height 31
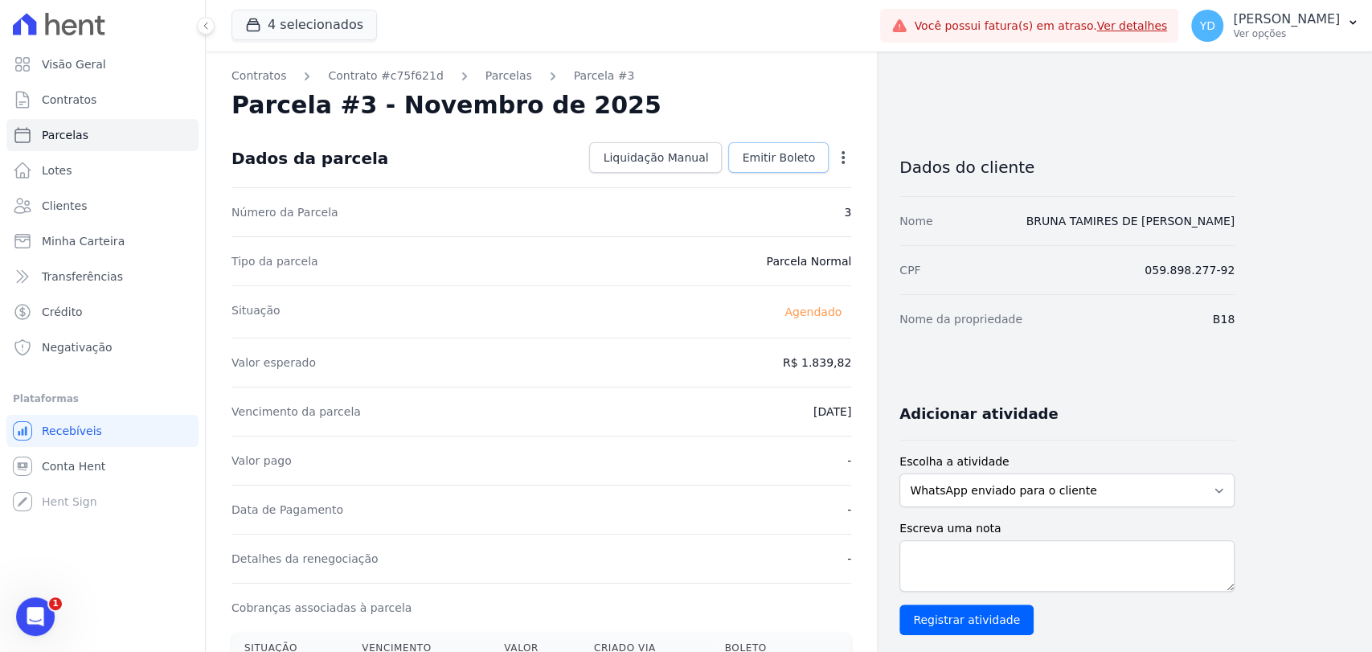
click at [769, 164] on span "Emitir Boleto" at bounding box center [778, 157] width 73 height 16
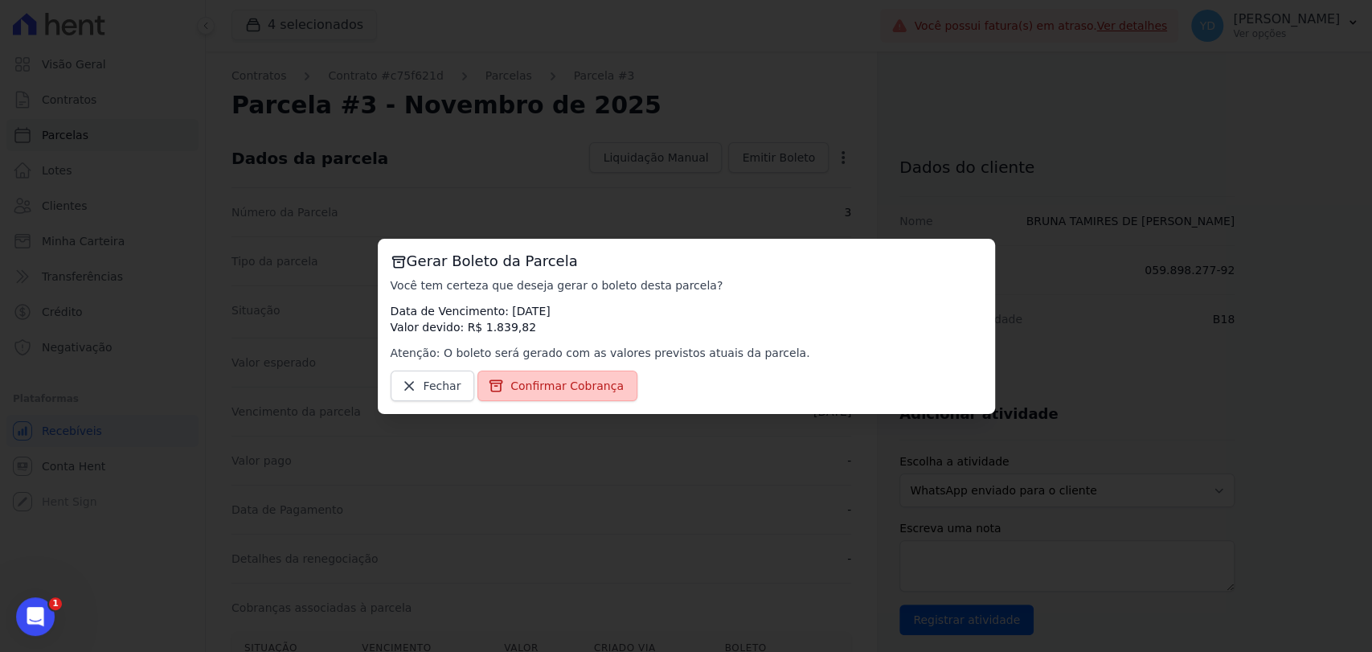
click at [587, 386] on span "Confirmar Cobrança" at bounding box center [566, 386] width 113 height 16
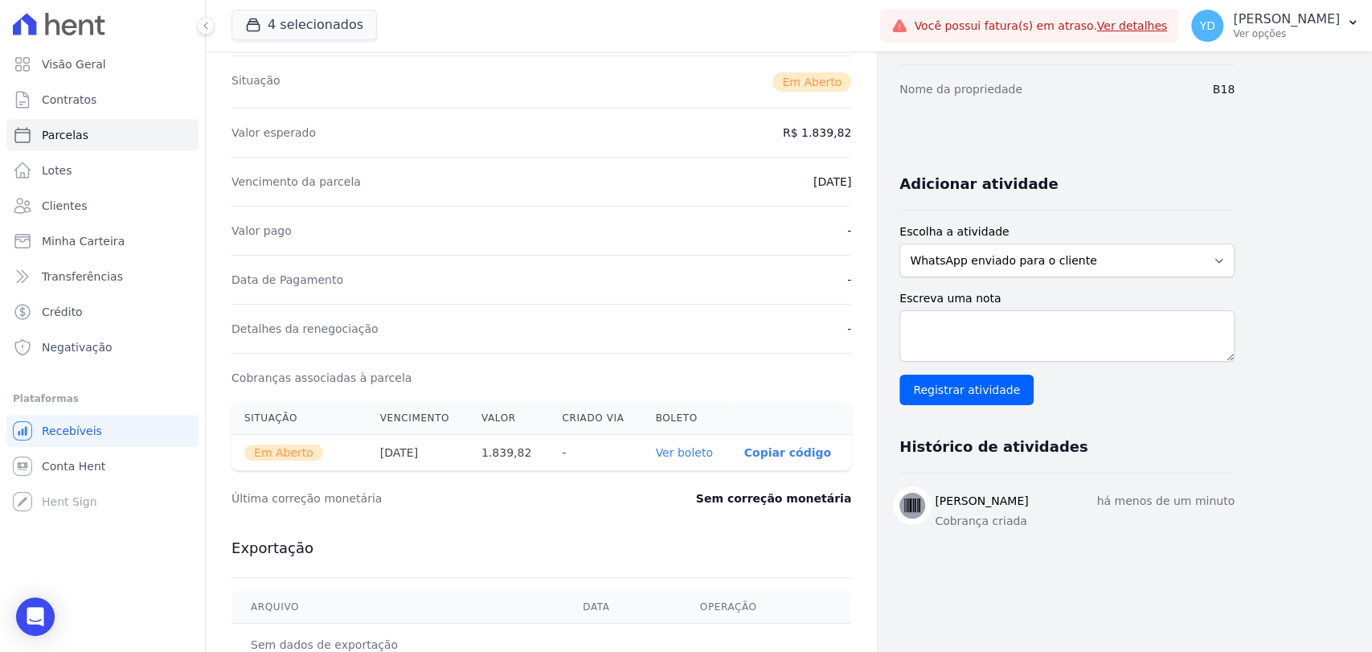
scroll to position [268, 0]
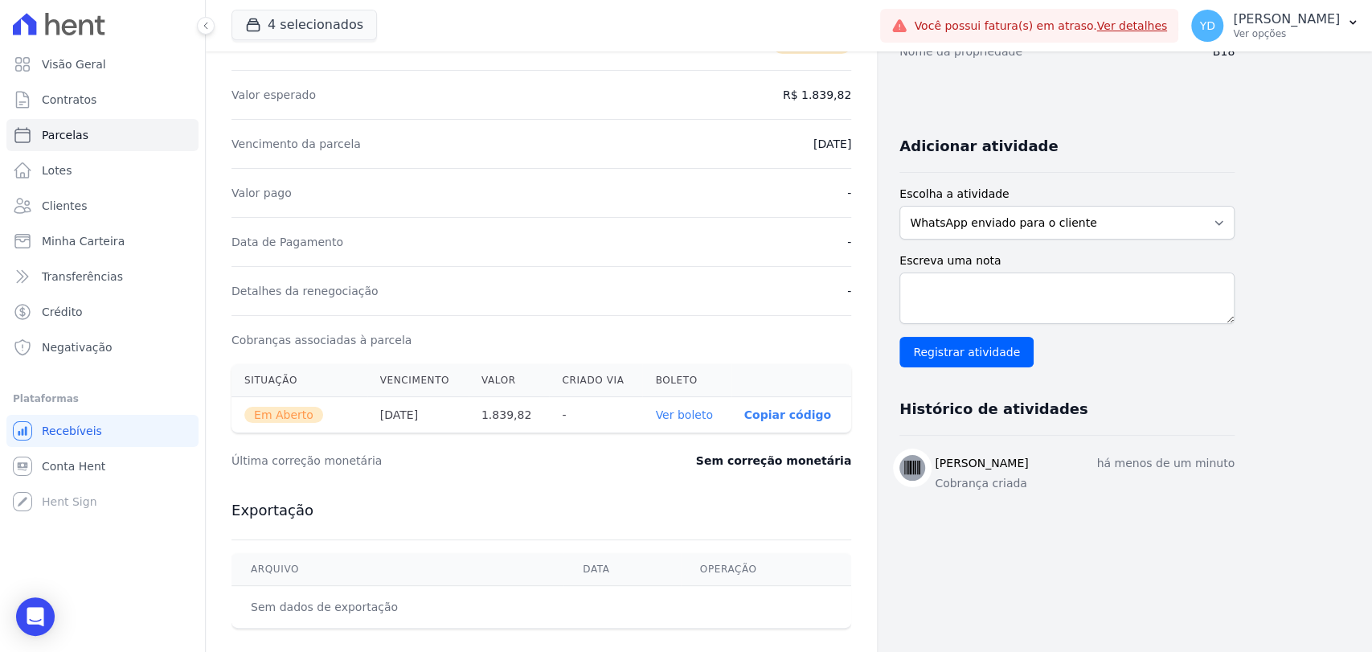
click at [694, 411] on link "Ver boleto" at bounding box center [683, 414] width 57 height 13
